Goal: Task Accomplishment & Management: Use online tool/utility

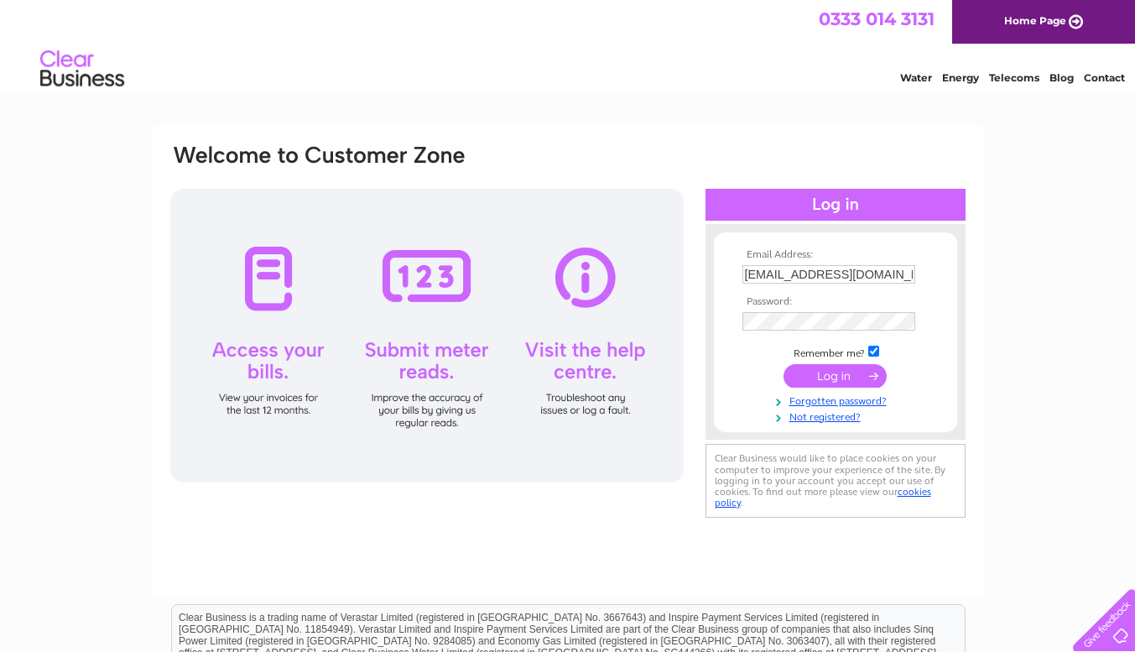
click at [824, 381] on input "submit" at bounding box center [834, 375] width 103 height 23
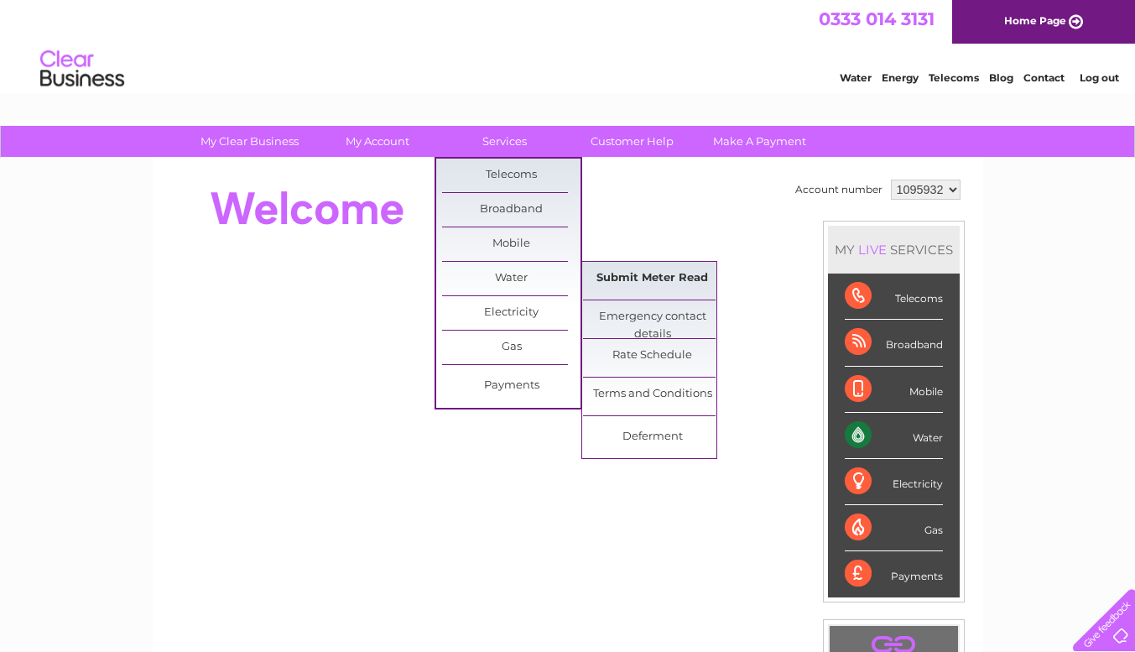
click at [644, 275] on link "Submit Meter Read" at bounding box center [652, 279] width 138 height 34
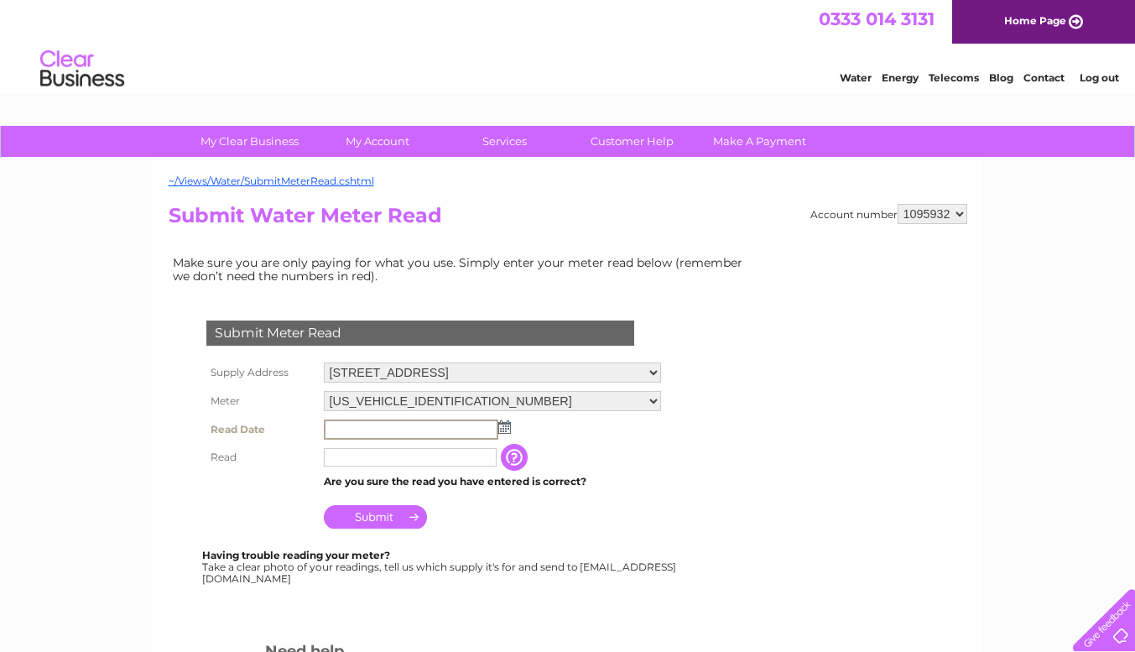
click at [410, 429] on input "text" at bounding box center [411, 429] width 174 height 20
click at [502, 432] on img at bounding box center [502, 425] width 13 height 13
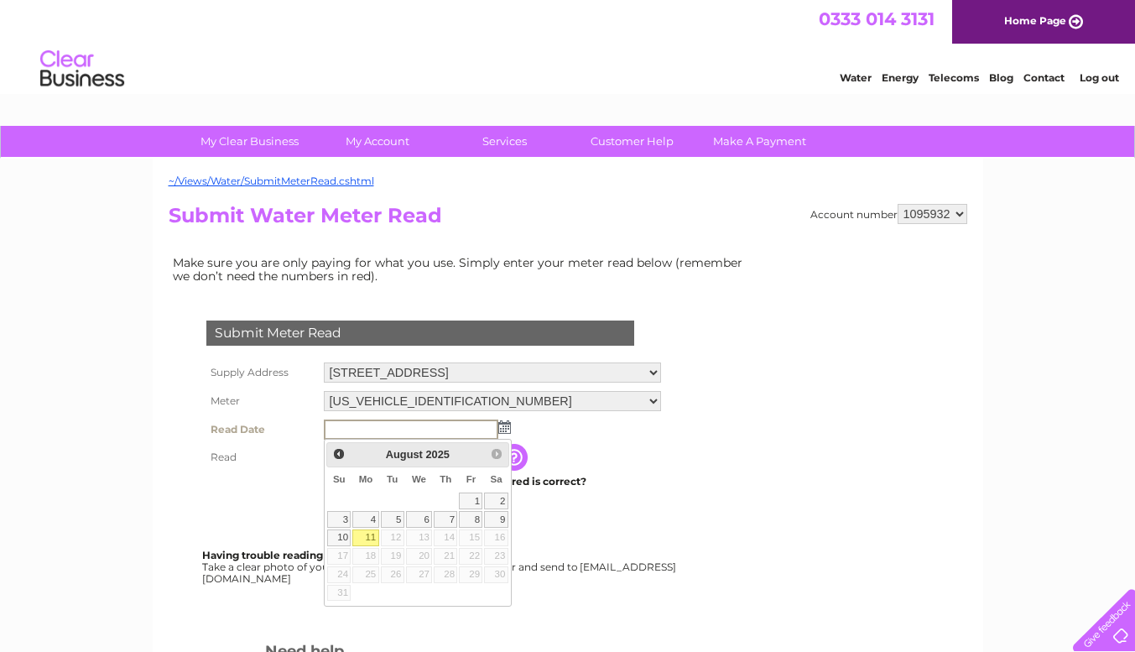
click at [362, 538] on link "11" at bounding box center [365, 537] width 26 height 17
type input "2025/08/11"
click at [362, 538] on body "My Clear Business Login Details My Details My Preferences Link Account My Accou…" at bounding box center [567, 567] width 1135 height 1135
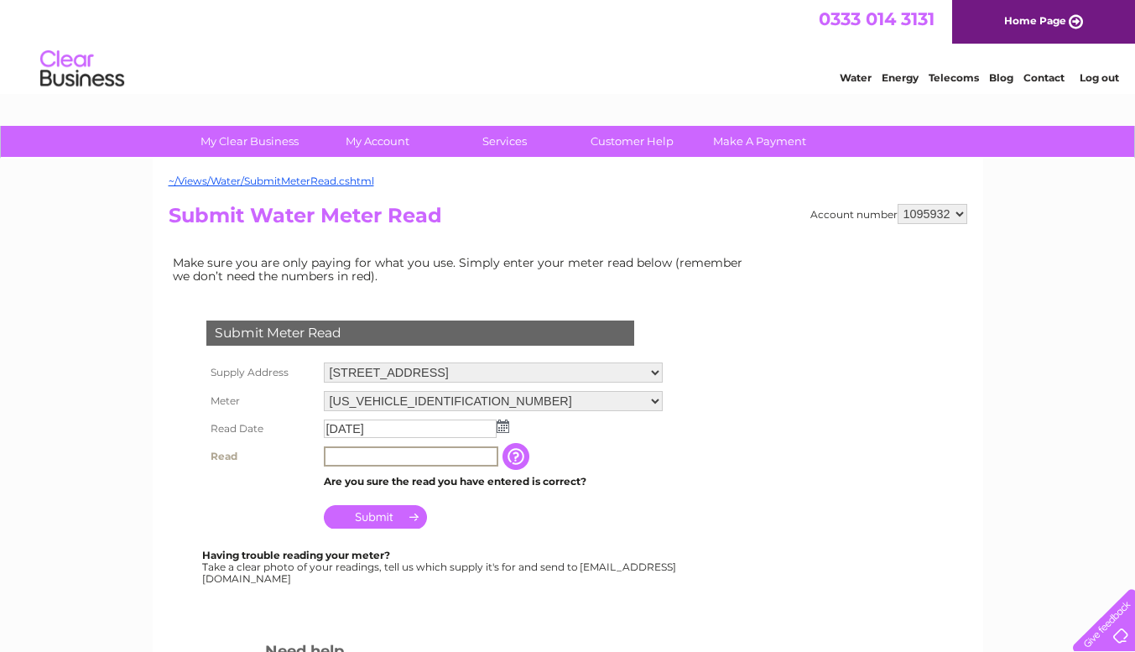
click at [349, 458] on input "text" at bounding box center [411, 456] width 174 height 20
type input "4030"
click at [375, 517] on input "Submit" at bounding box center [375, 514] width 103 height 23
